Goal: Book appointment/travel/reservation

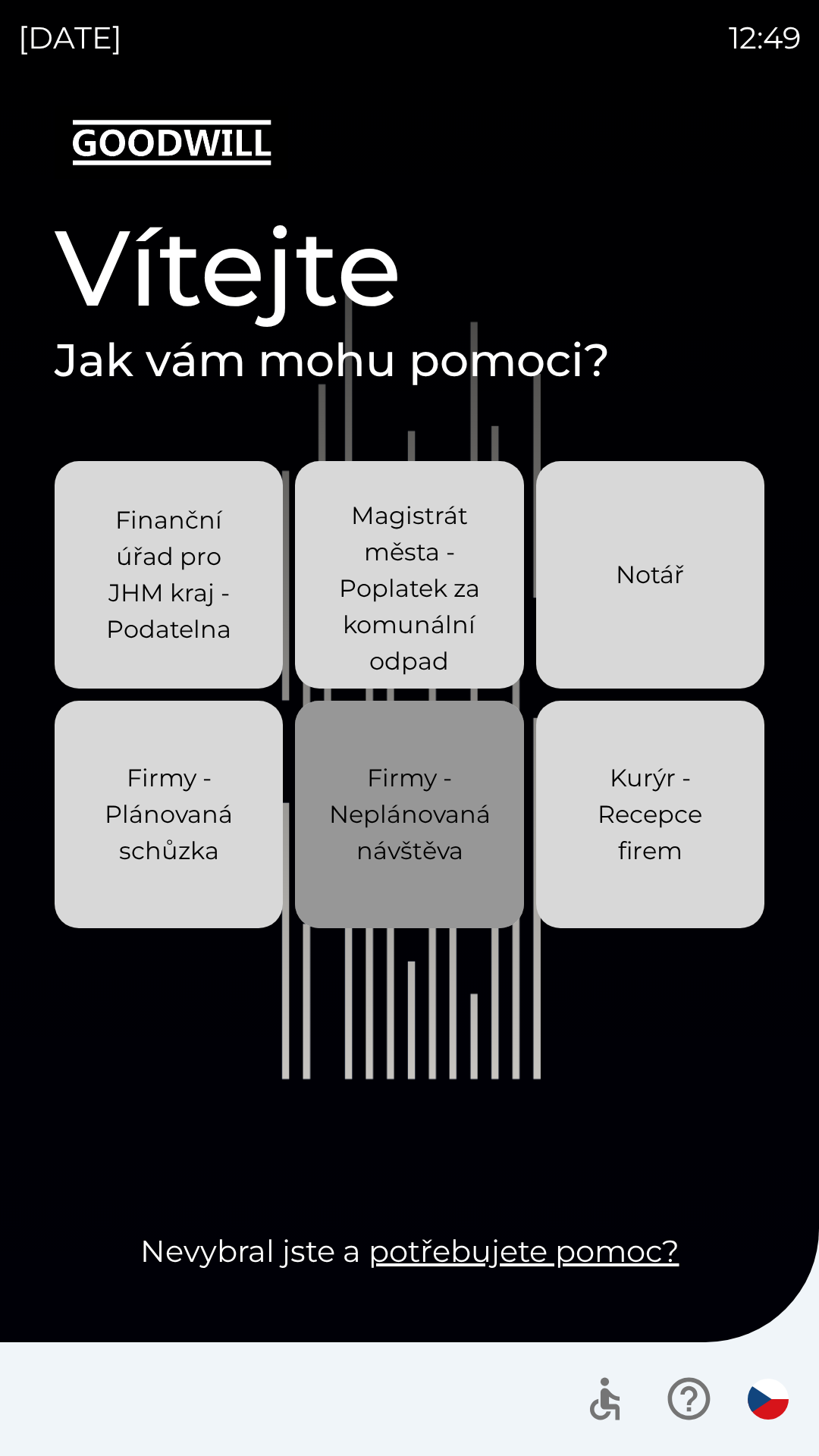
click at [383, 832] on p "Firmy - Neplánovaná návštěva" at bounding box center [410, 814] width 162 height 109
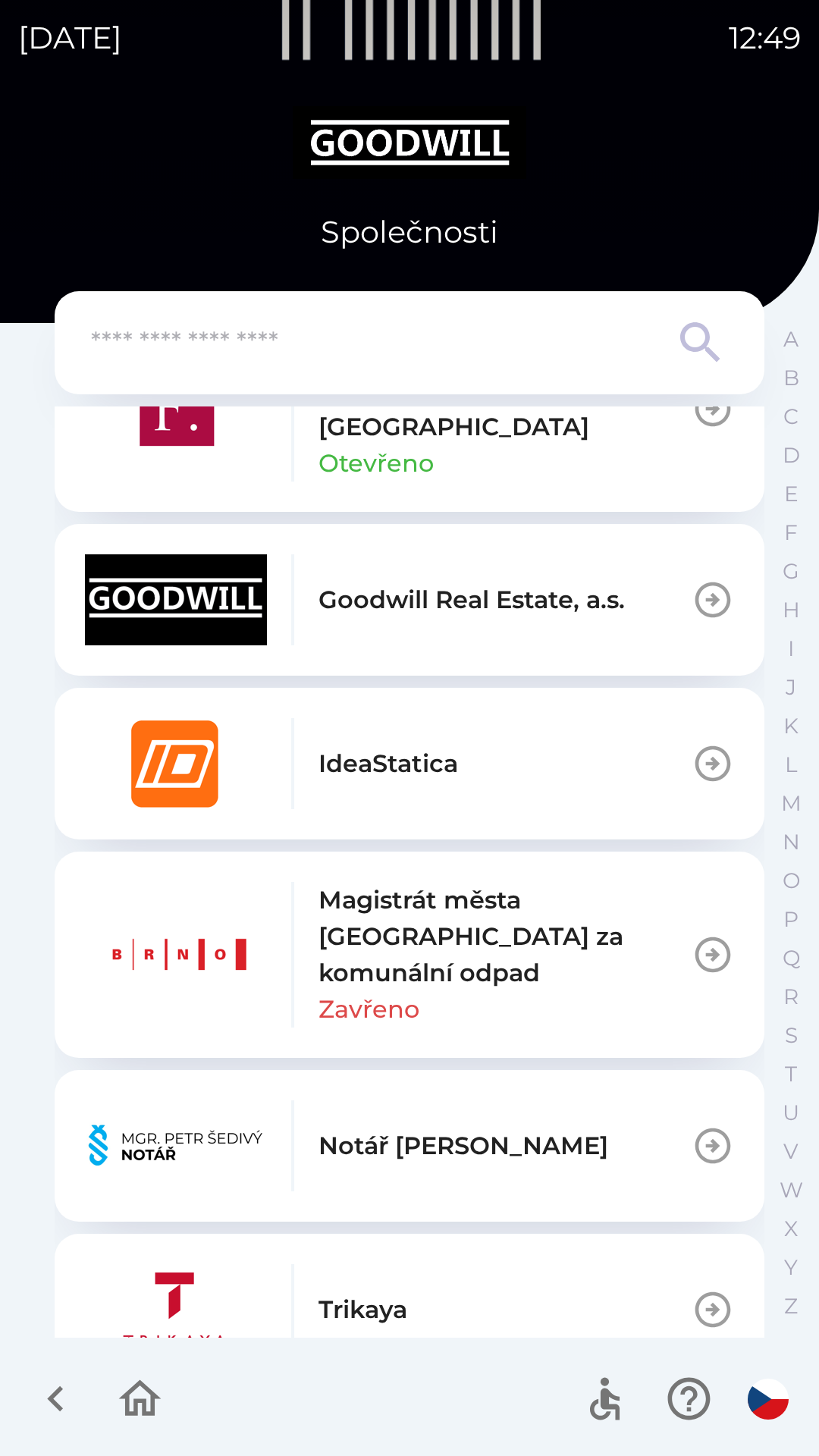
scroll to position [758, 0]
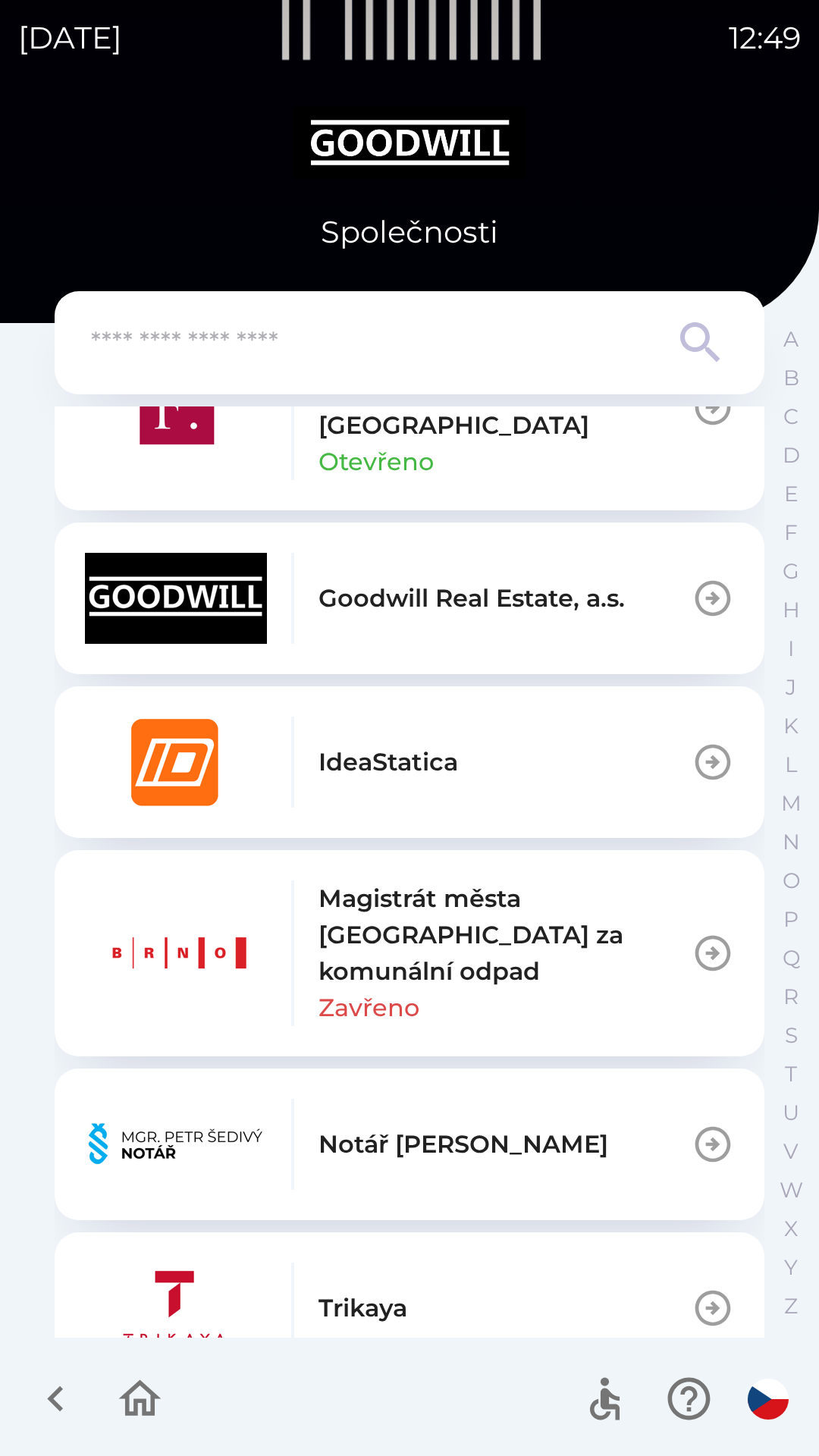
click at [125, 578] on img "button" at bounding box center [176, 598] width 182 height 91
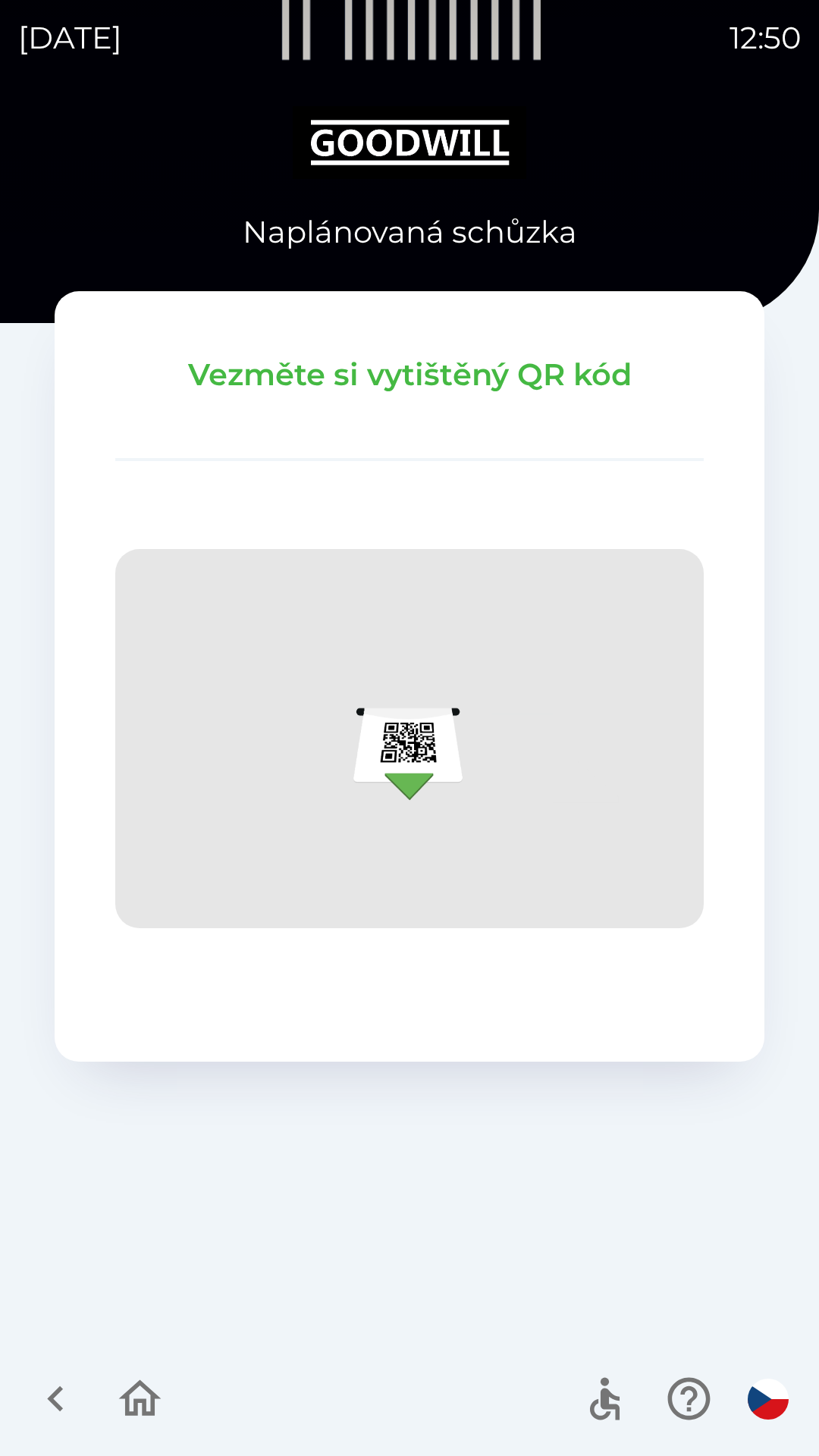
click at [33, 1390] on icon "button" at bounding box center [55, 1399] width 51 height 51
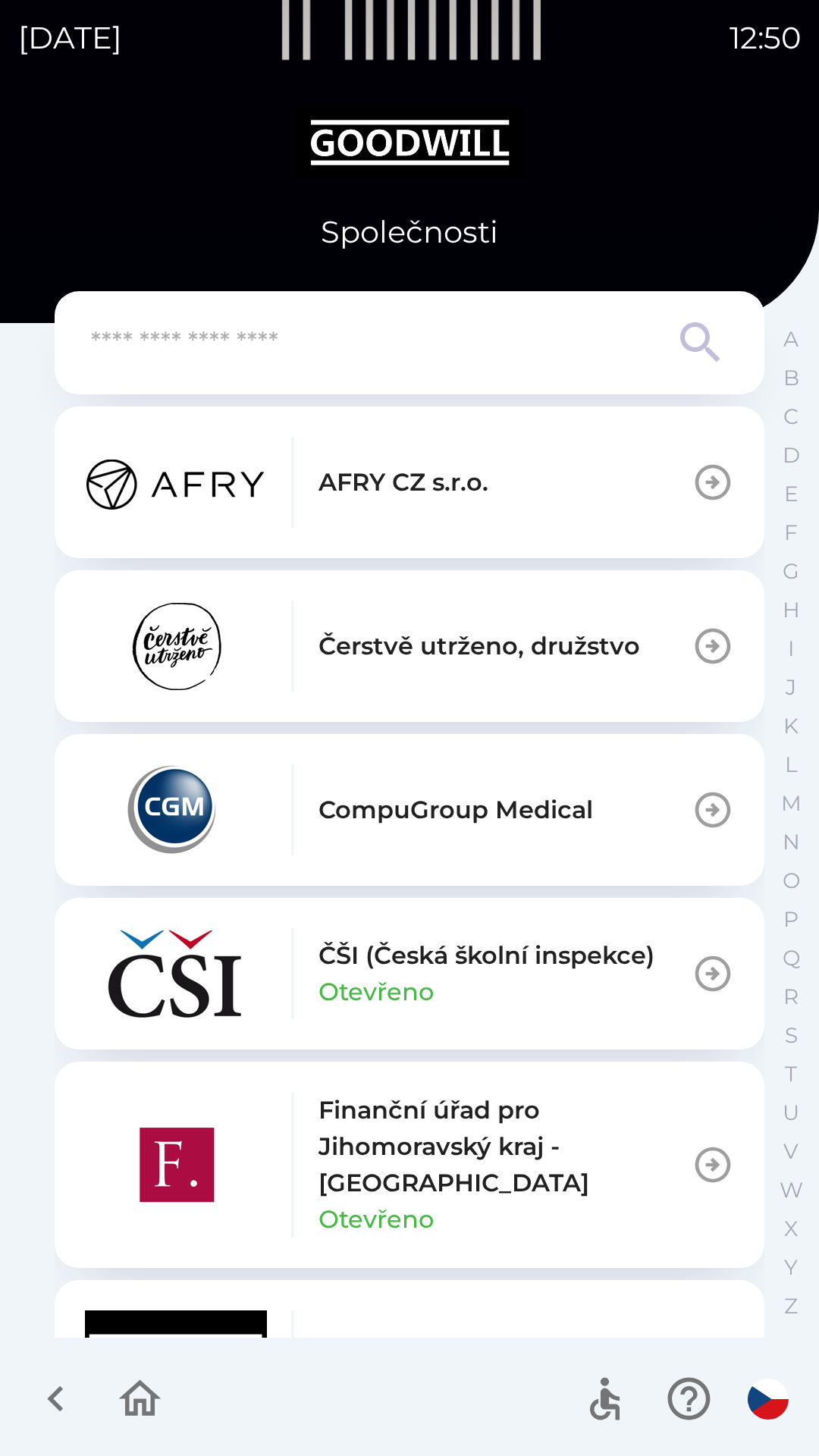
click at [168, 1391] on button "button" at bounding box center [140, 1399] width 63 height 63
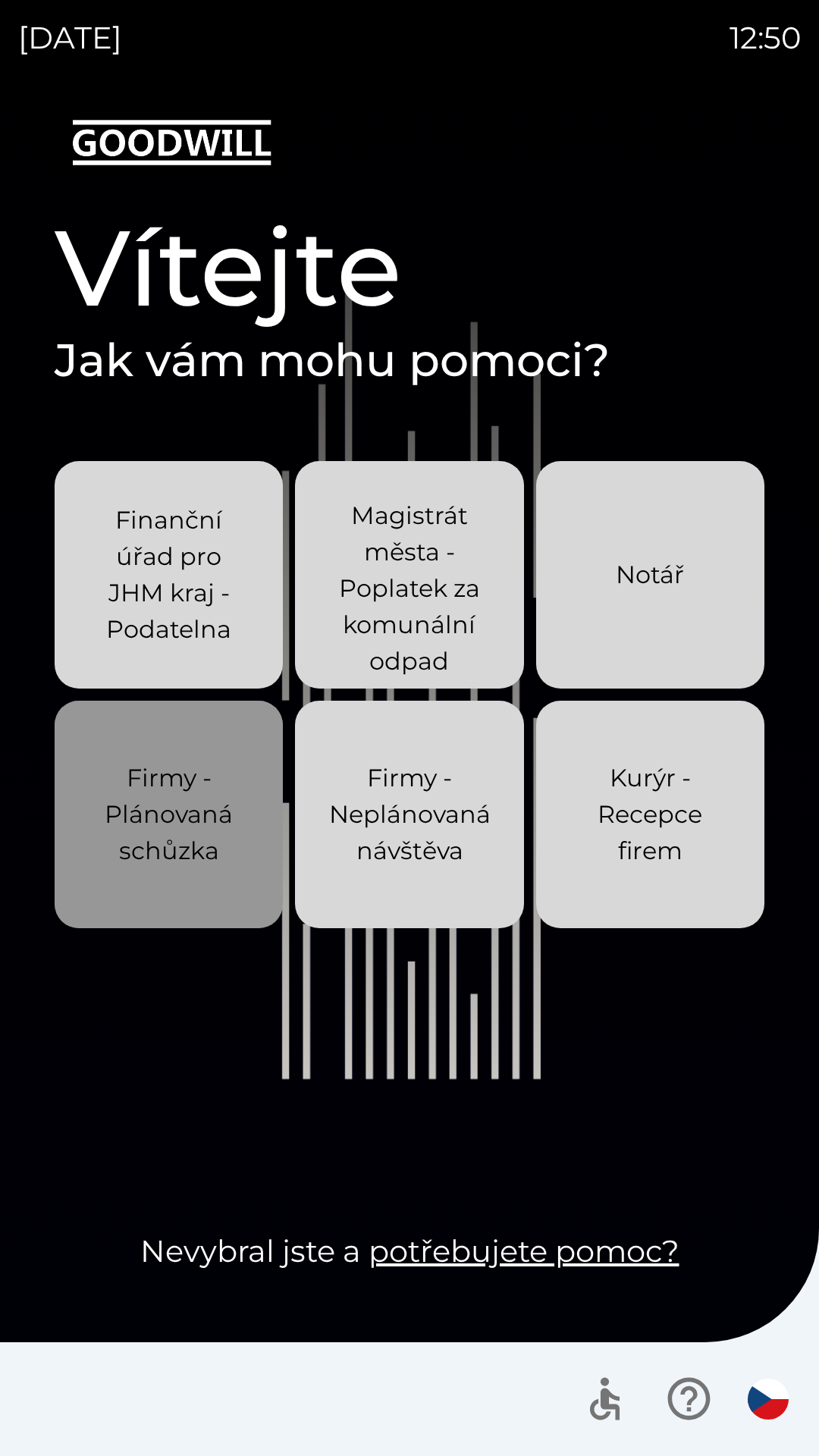
click at [125, 867] on p "Firmy - Plánovaná schůzka" at bounding box center [168, 814] width 155 height 109
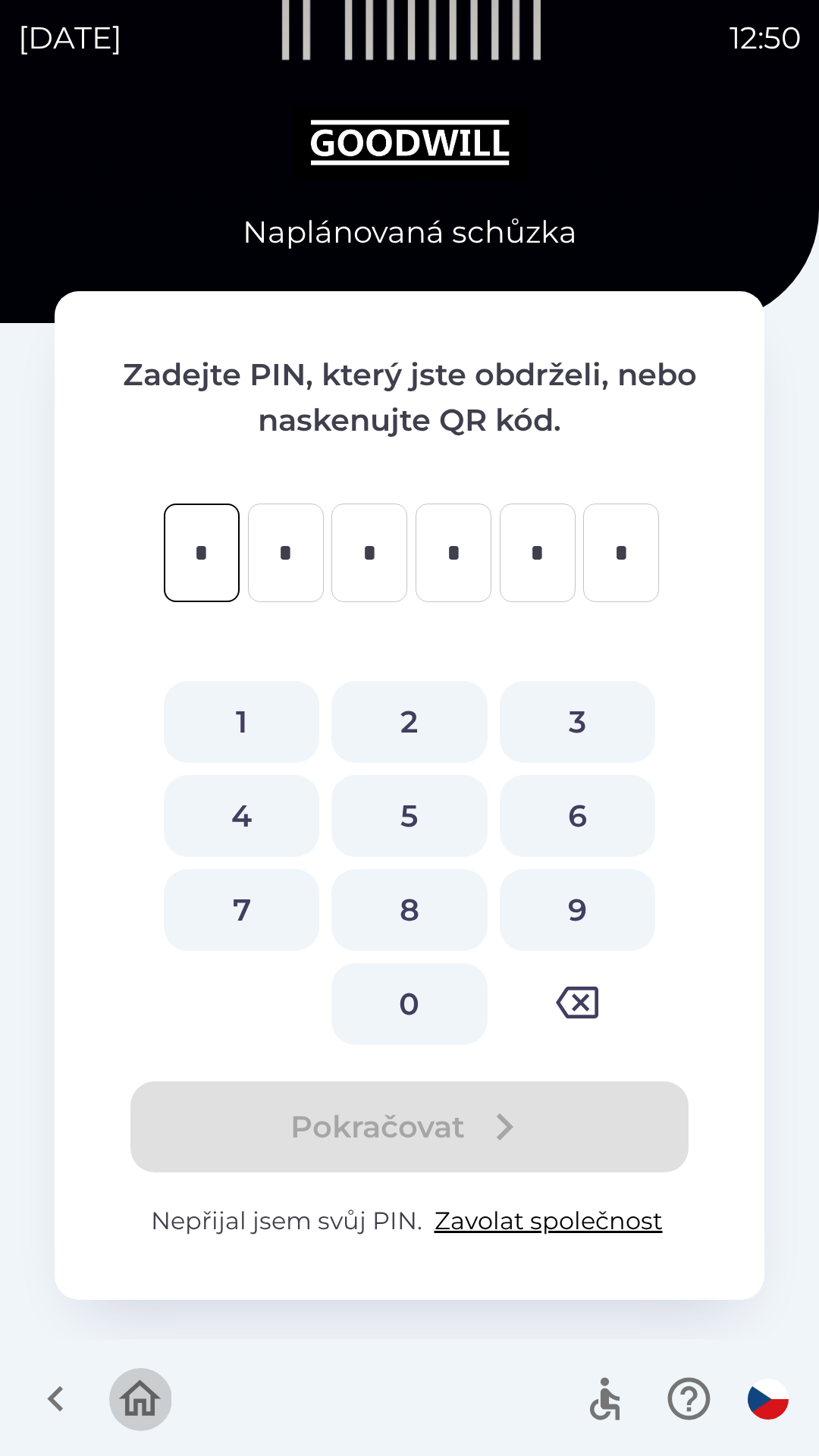
click at [134, 1394] on icon "button" at bounding box center [139, 1399] width 51 height 51
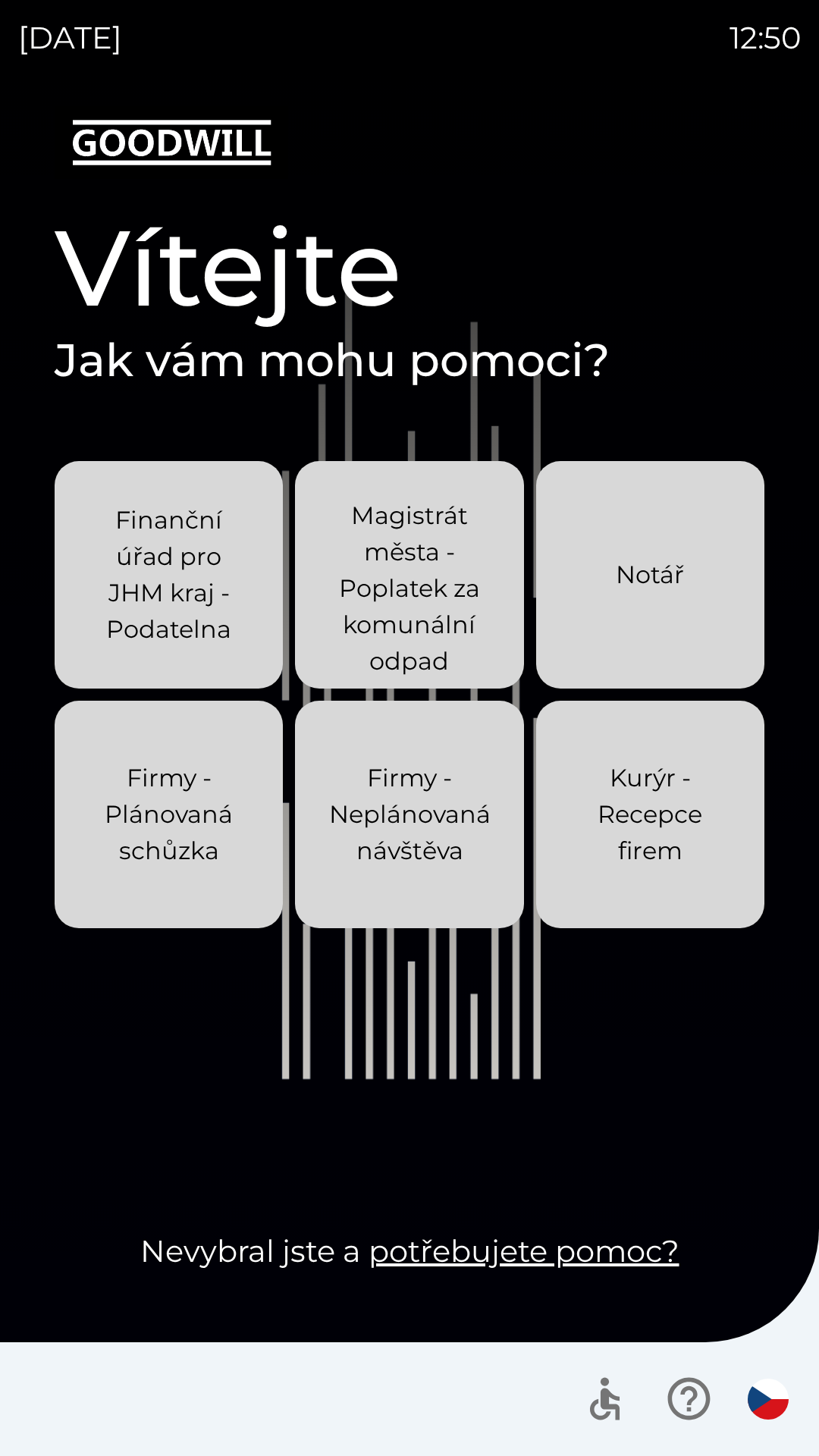
click at [358, 786] on p "Firmy - Neplánovaná návštěva" at bounding box center [410, 814] width 162 height 109
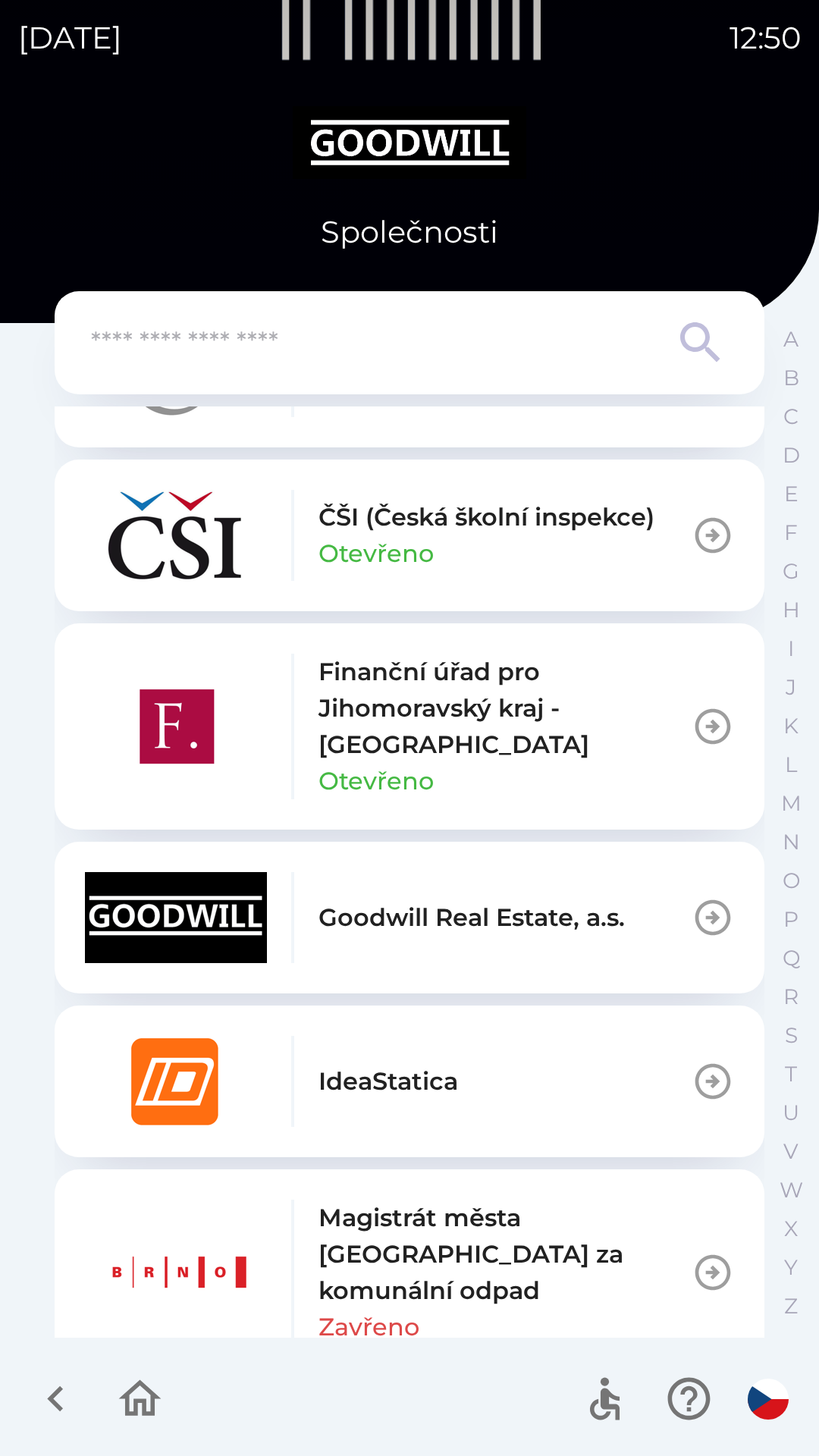
scroll to position [441, 0]
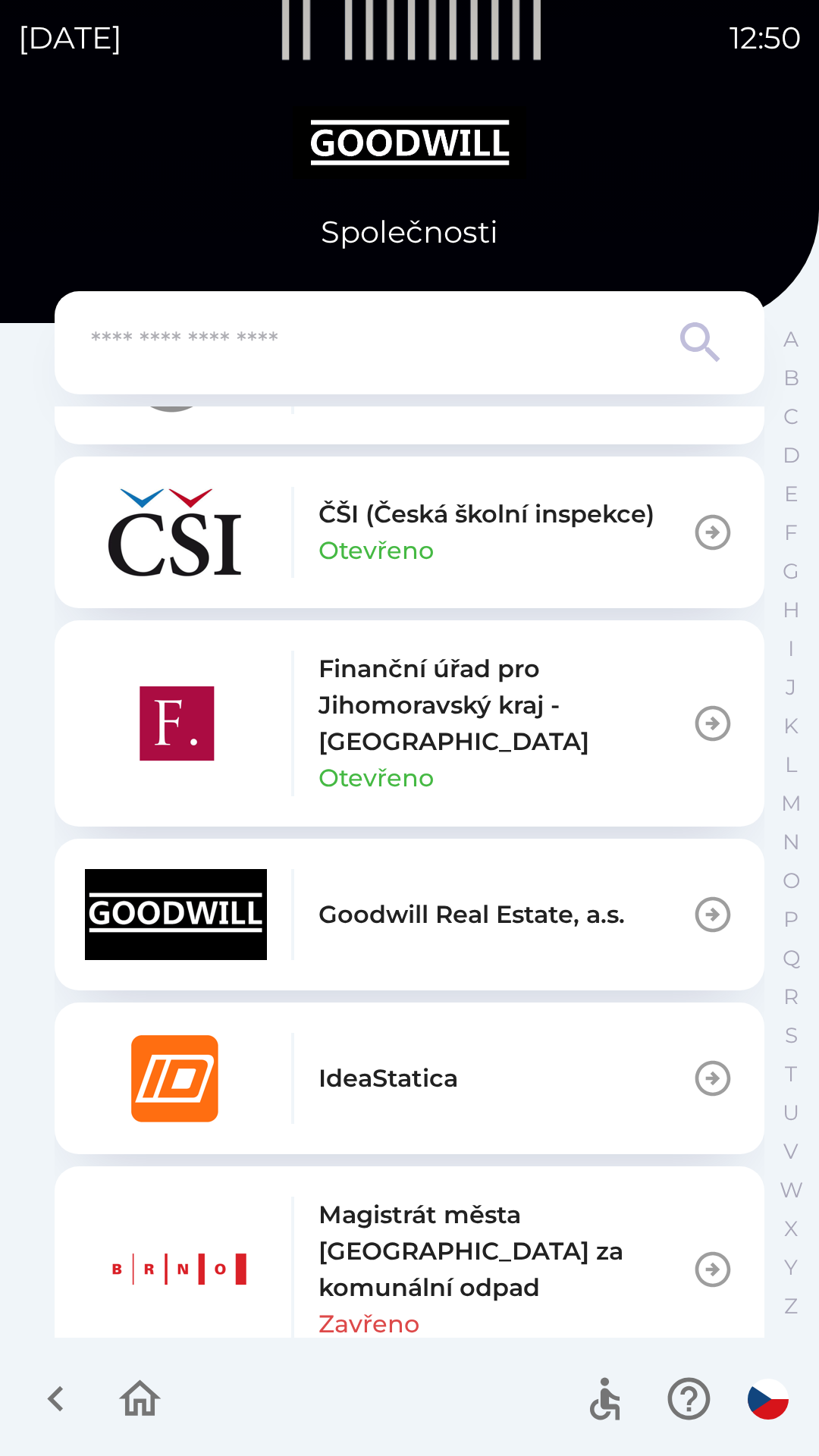
click at [88, 1038] on img "button" at bounding box center [176, 1078] width 182 height 91
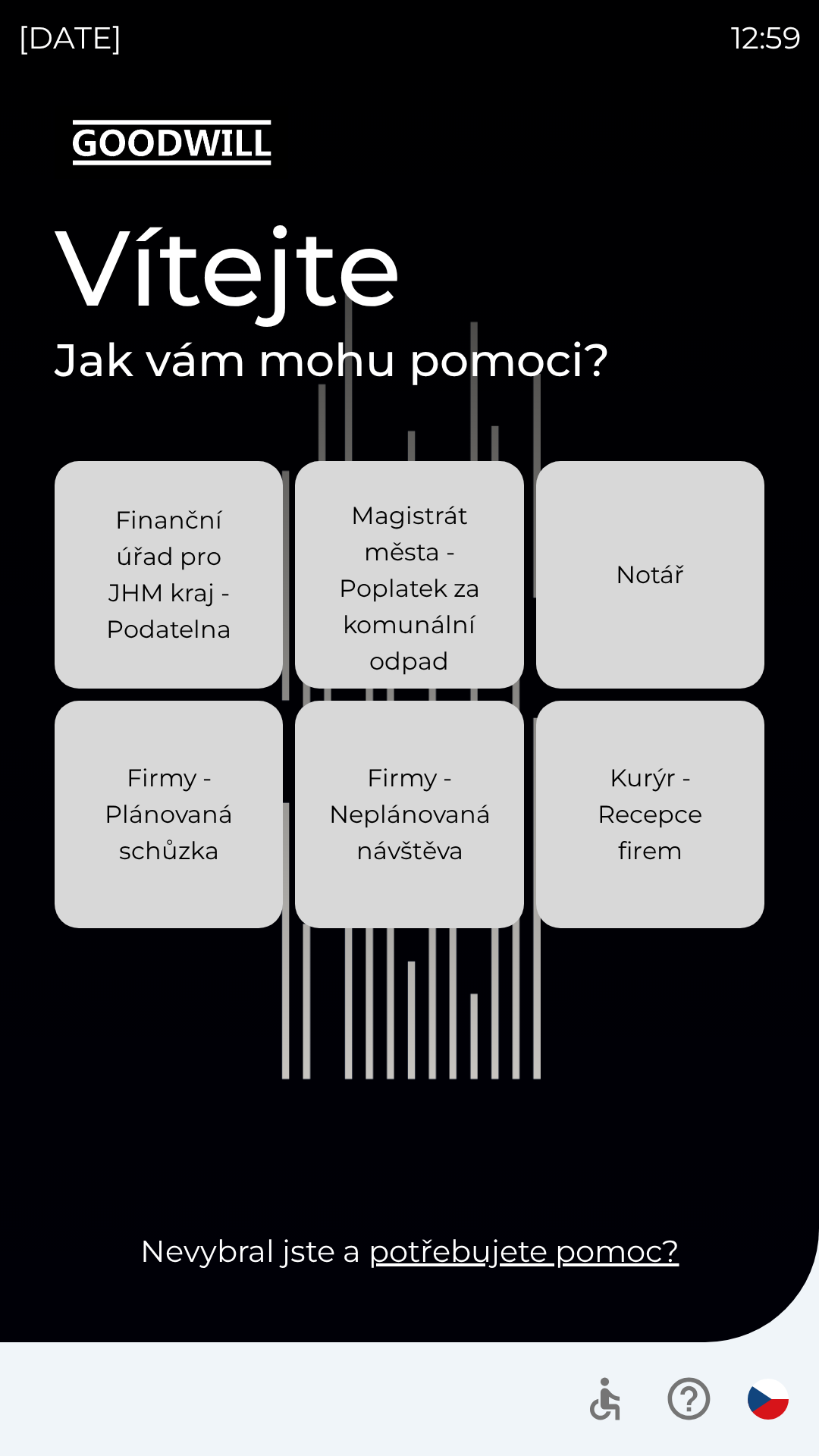
click at [384, 810] on p "Firmy - Neplánovaná návštěva" at bounding box center [410, 814] width 162 height 109
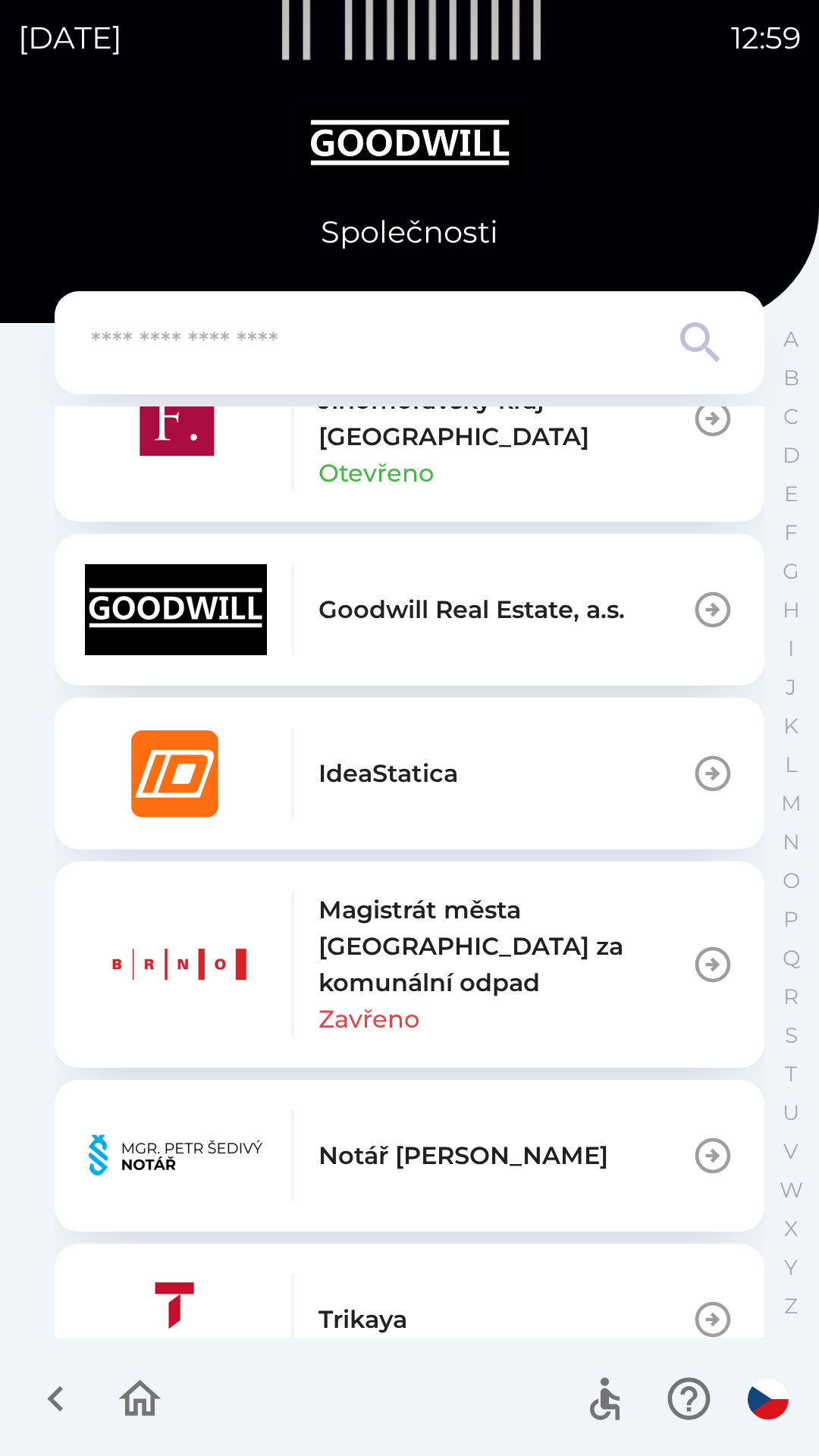
scroll to position [1131, 0]
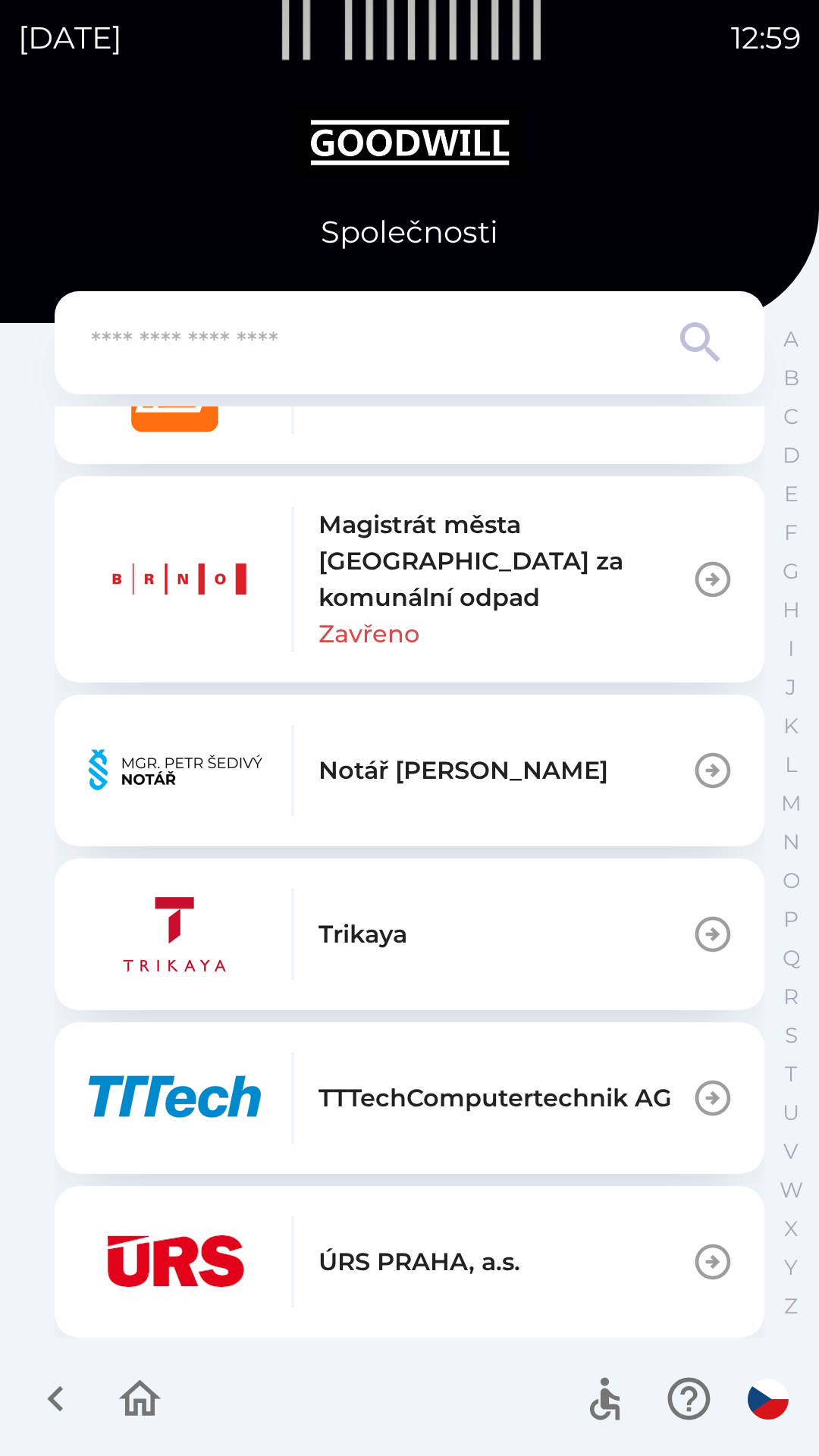
click at [107, 924] on img "button" at bounding box center [176, 934] width 182 height 91
